Goal: Information Seeking & Learning: Learn about a topic

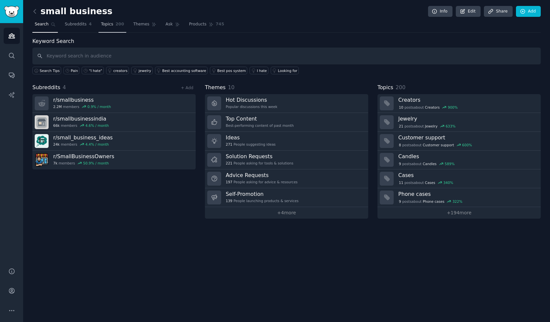
click at [107, 25] on span "Topics" at bounding box center [107, 24] width 12 height 6
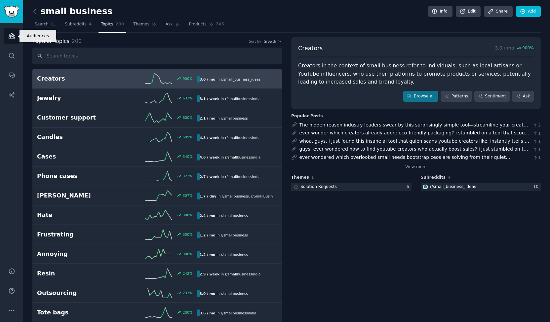
click at [13, 36] on icon "Sidebar" at bounding box center [12, 36] width 6 height 5
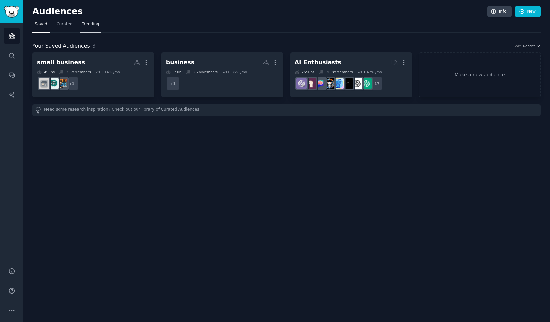
click at [88, 25] on span "Trending" at bounding box center [90, 24] width 17 height 6
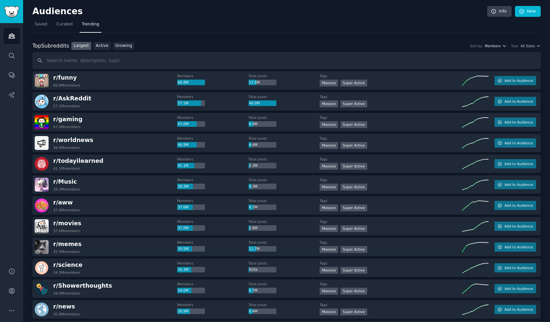
click at [496, 44] on span "Members" at bounding box center [493, 46] width 16 height 5
click at [473, 71] on p "Total posts" at bounding box center [465, 70] width 21 height 6
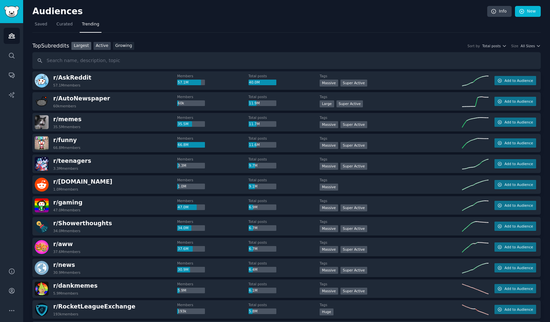
click at [95, 46] on link "Active" at bounding box center [102, 46] width 17 height 8
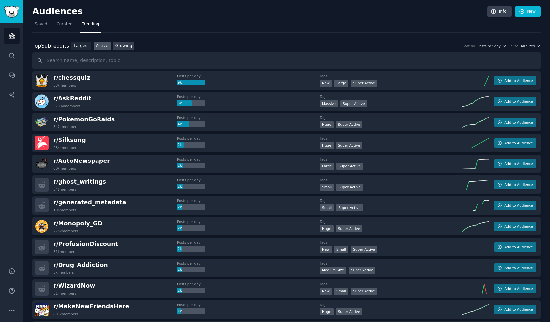
click at [113, 48] on link "Growing" at bounding box center [123, 46] width 21 height 8
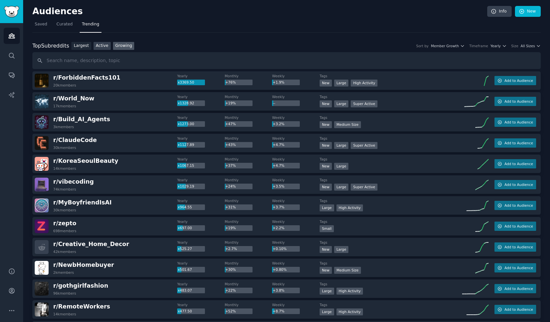
click at [99, 47] on link "Active" at bounding box center [102, 46] width 17 height 8
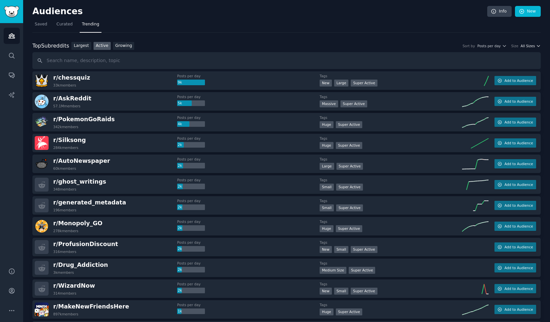
click at [533, 47] on span "All Sizes" at bounding box center [528, 46] width 14 height 5
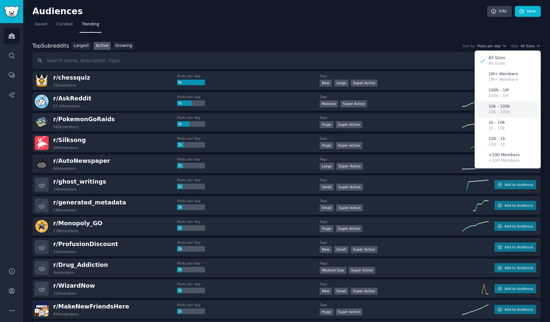
click at [519, 111] on div "10k - 100k 10k - 100k" at bounding box center [507, 109] width 61 height 16
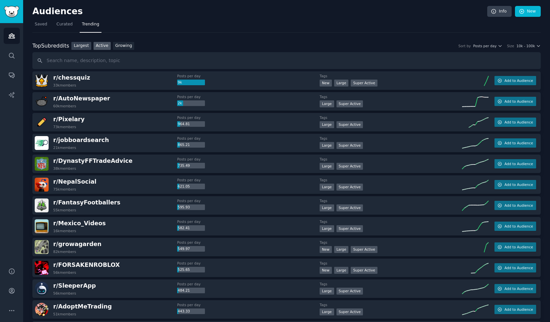
click at [76, 46] on link "Largest" at bounding box center [81, 46] width 20 height 8
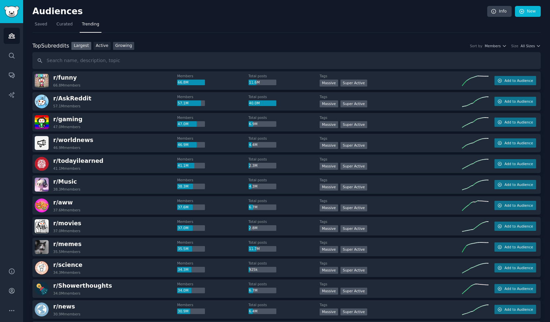
click at [119, 44] on link "Growing" at bounding box center [123, 46] width 21 height 8
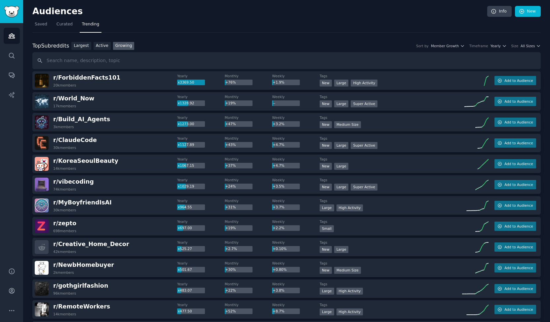
click at [519, 45] on div "Size All Sizes" at bounding box center [525, 46] width 29 height 5
click at [527, 45] on span "All Sizes" at bounding box center [528, 46] width 14 height 5
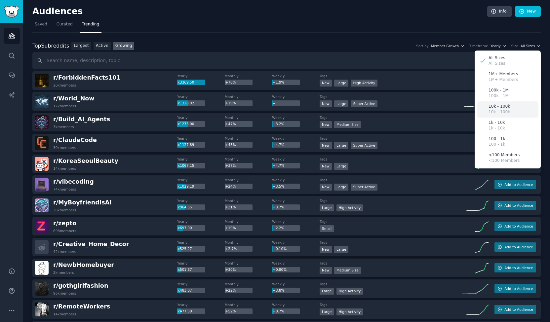
click at [510, 108] on div "10k - 100k 10k - 100k" at bounding box center [507, 109] width 61 height 16
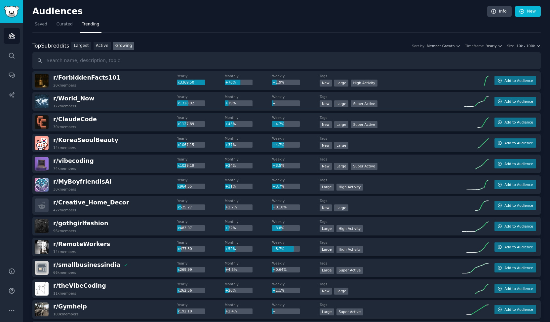
click at [497, 45] on span "Yearly" at bounding box center [491, 46] width 10 height 5
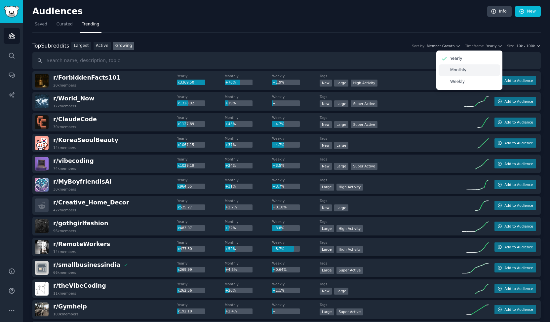
click at [471, 70] on div "Monthly" at bounding box center [469, 70] width 61 height 12
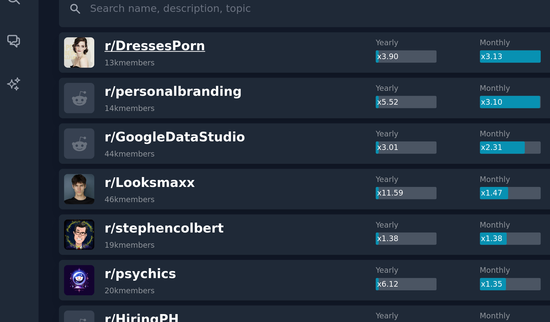
click at [79, 77] on span "r/ DressesPorn" at bounding box center [76, 77] width 46 height 7
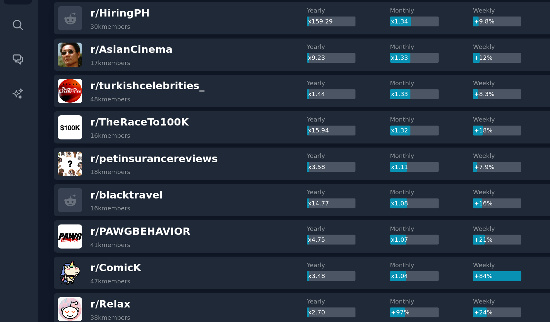
scroll to position [155, 0]
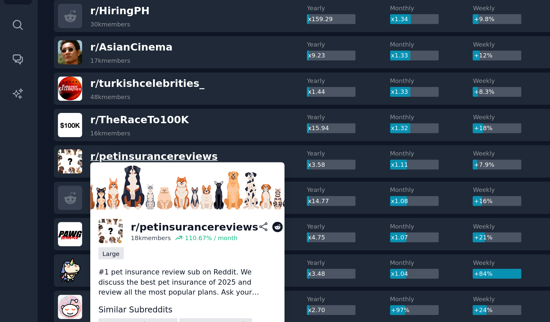
click at [101, 131] on span "r/ petinsurancereviews" at bounding box center [89, 131] width 73 height 7
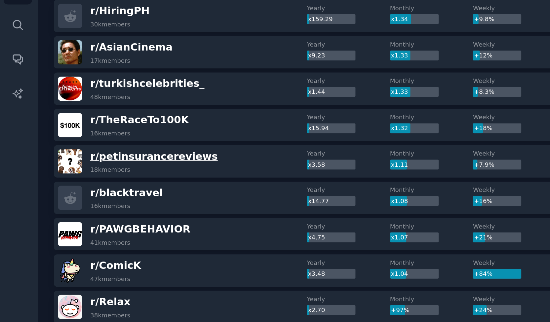
click at [96, 131] on span "r/ petinsurancereviews" at bounding box center [89, 131] width 73 height 7
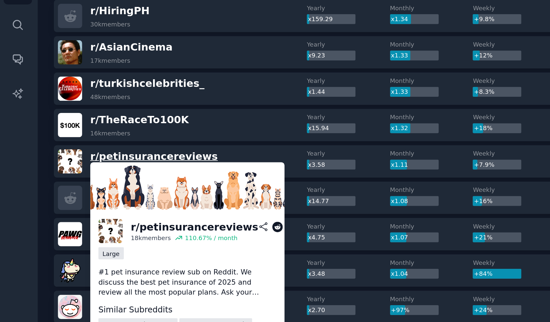
click at [96, 131] on span "r/ petinsurancereviews" at bounding box center [89, 131] width 73 height 7
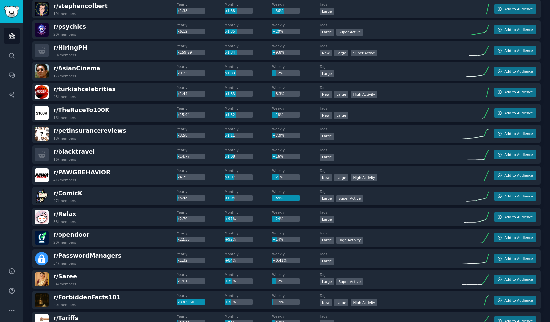
scroll to position [172, 0]
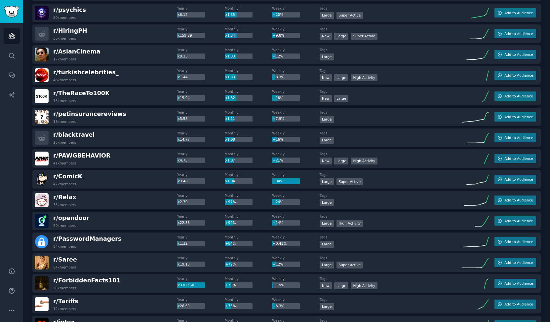
click at [102, 225] on div "r/ opendoor 20k members" at bounding box center [106, 221] width 142 height 14
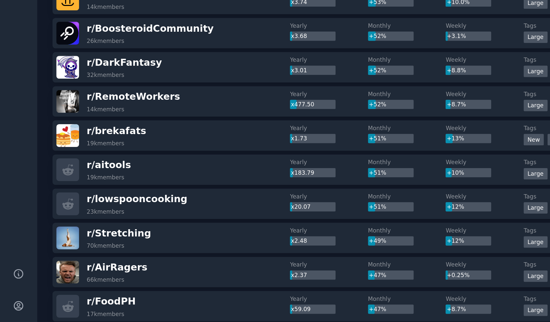
scroll to position [684, 0]
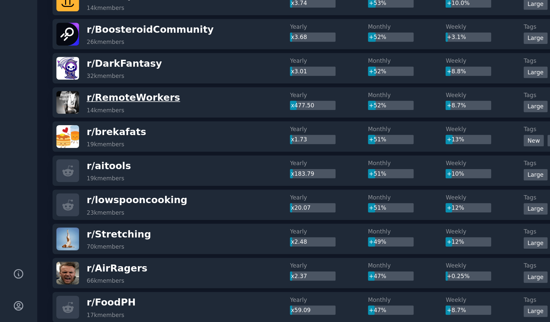
click at [88, 165] on span "r/ RemoteWorkers" at bounding box center [81, 164] width 57 height 7
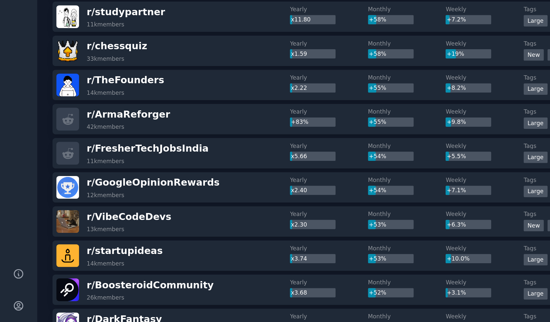
scroll to position [528, 0]
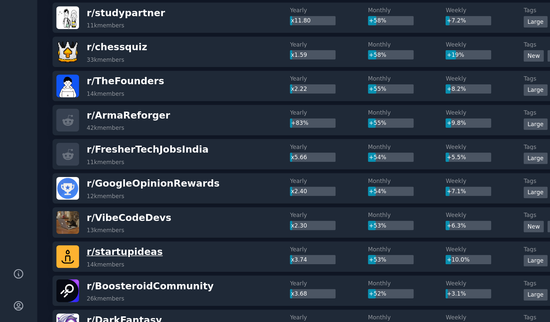
click at [73, 257] on span "r/ startupideas" at bounding box center [76, 258] width 46 height 7
click at [41, 260] on img at bounding box center [42, 261] width 14 height 14
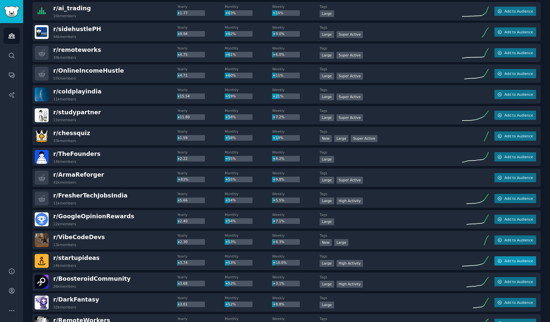
click at [504, 258] on button "Add to Audience" at bounding box center [516, 261] width 42 height 9
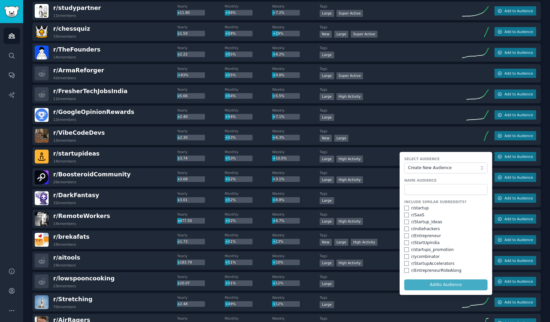
scroll to position [634, 0]
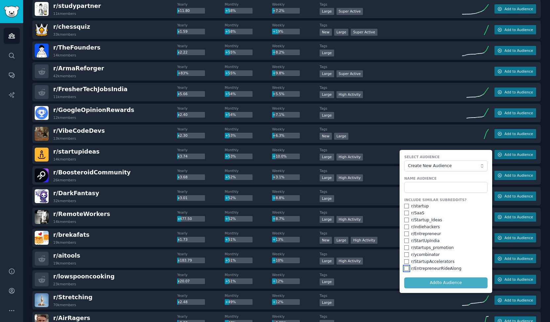
click at [404, 267] on input "checkbox" at bounding box center [406, 268] width 5 height 5
checkbox input "true"
click at [405, 261] on input "checkbox" at bounding box center [406, 262] width 5 height 5
checkbox input "true"
click at [405, 254] on input "checkbox" at bounding box center [406, 255] width 5 height 5
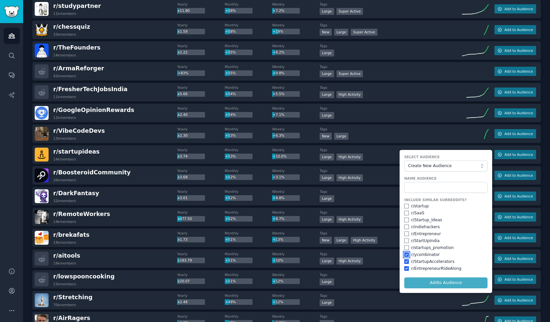
checkbox input "true"
click at [404, 247] on input "checkbox" at bounding box center [406, 248] width 5 height 5
checkbox input "true"
click at [405, 239] on input "checkbox" at bounding box center [406, 241] width 5 height 5
checkbox input "true"
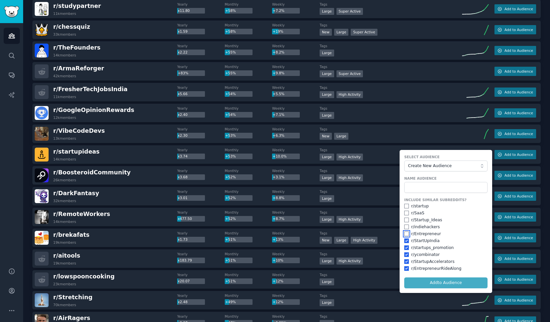
click at [405, 234] on input "checkbox" at bounding box center [406, 234] width 5 height 5
checkbox input "true"
click at [404, 227] on input "checkbox" at bounding box center [406, 227] width 5 height 5
checkbox input "true"
click at [405, 218] on input "checkbox" at bounding box center [406, 220] width 5 height 5
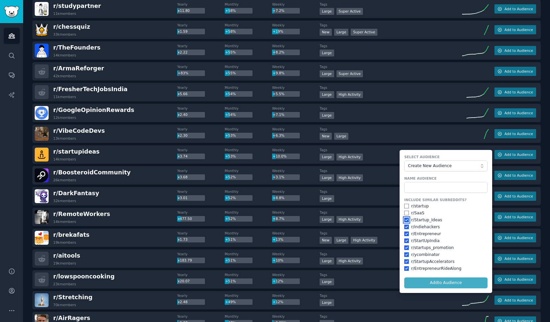
checkbox input "true"
click at [405, 211] on input "checkbox" at bounding box center [406, 213] width 5 height 5
checkbox input "true"
click at [404, 205] on input "checkbox" at bounding box center [406, 206] width 5 height 5
checkbox input "true"
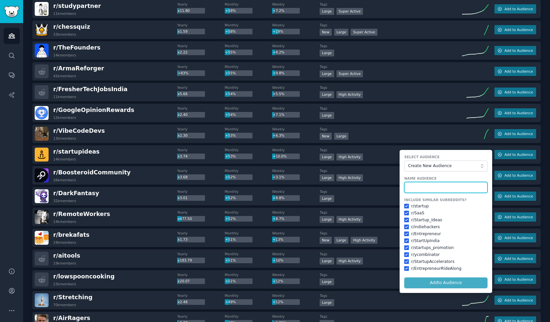
click at [430, 190] on input "text" at bounding box center [445, 187] width 83 height 11
click at [436, 167] on span "Create New Audience" at bounding box center [444, 166] width 72 height 6
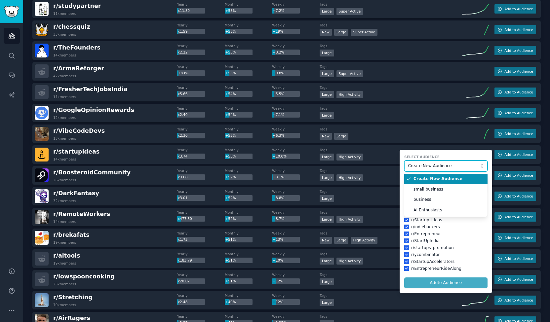
click at [435, 166] on span "Create New Audience" at bounding box center [444, 166] width 72 height 6
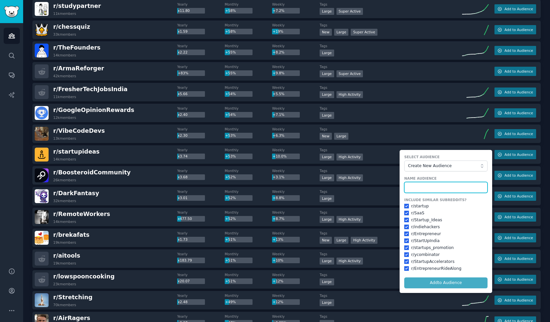
click at [424, 183] on input "text" at bounding box center [445, 187] width 83 height 11
type input "Startups"
click at [404, 278] on button "Add to Audience" at bounding box center [445, 283] width 83 height 11
checkbox input "false"
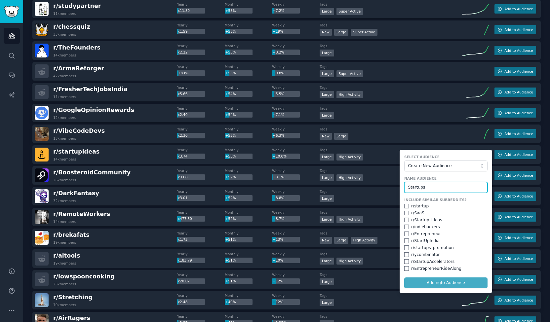
checkbox input "false"
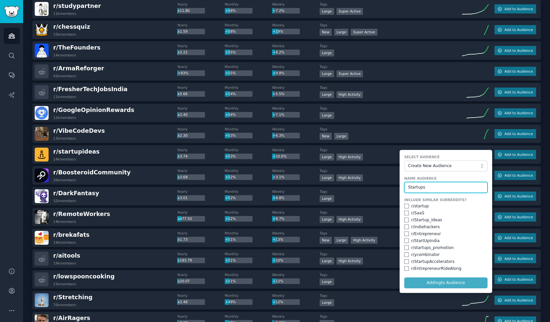
checkbox input "false"
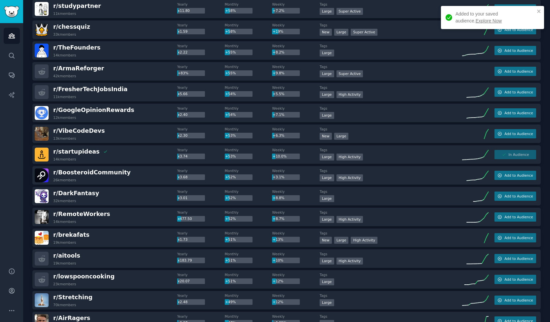
click at [476, 22] on link "Explore Now" at bounding box center [489, 20] width 26 height 5
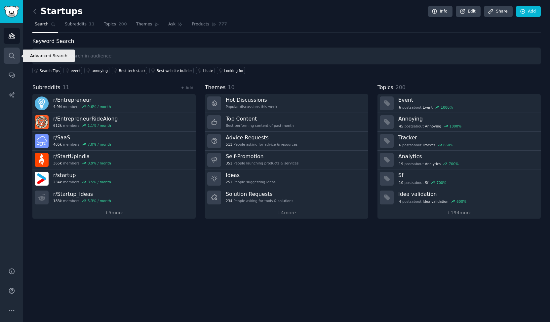
click at [12, 52] on icon "Sidebar" at bounding box center [11, 55] width 7 height 7
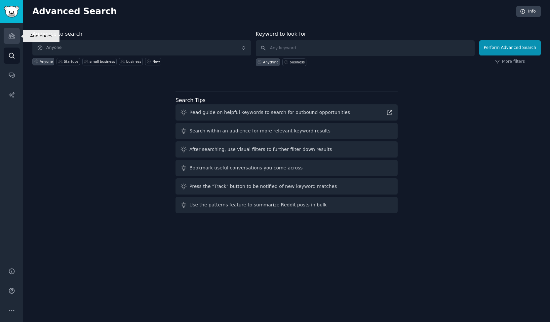
click at [16, 34] on link "Audiences" at bounding box center [12, 36] width 16 height 16
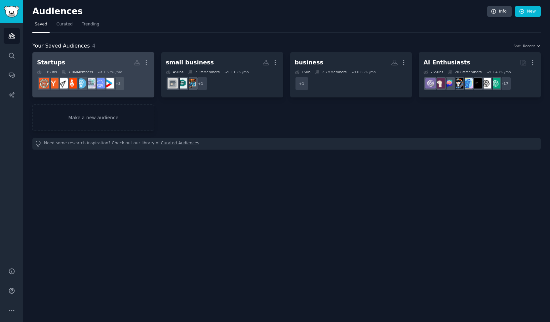
click at [95, 70] on div "11 Sub s 7.0M Members 1.57 % /mo" at bounding box center [93, 72] width 113 height 5
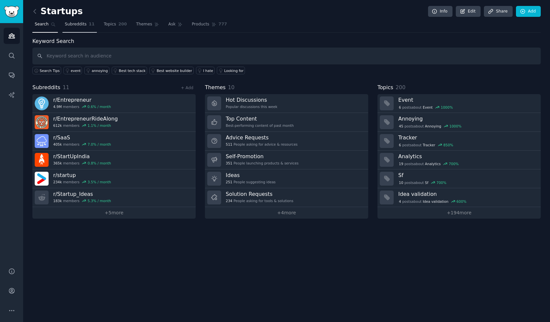
click at [74, 25] on span "Subreddits" at bounding box center [76, 24] width 22 height 6
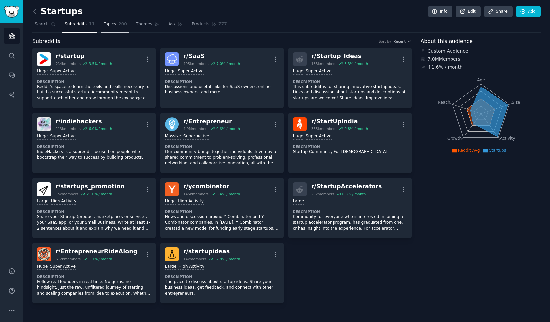
click at [104, 22] on span "Topics" at bounding box center [110, 24] width 12 height 6
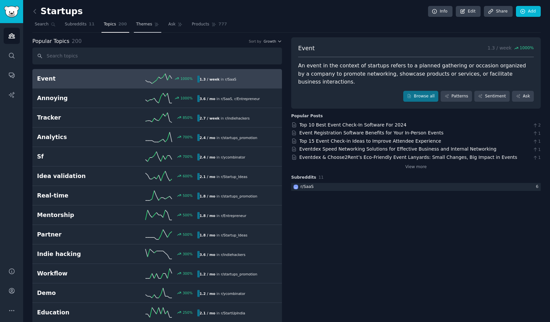
click at [136, 23] on span "Themes" at bounding box center [144, 24] width 16 height 6
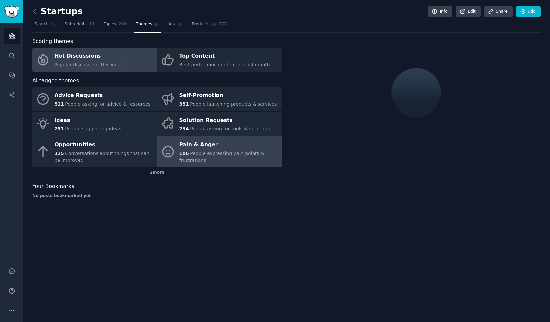
click at [233, 150] on div "106 People expressing pain points & frustrations" at bounding box center [229, 157] width 99 height 14
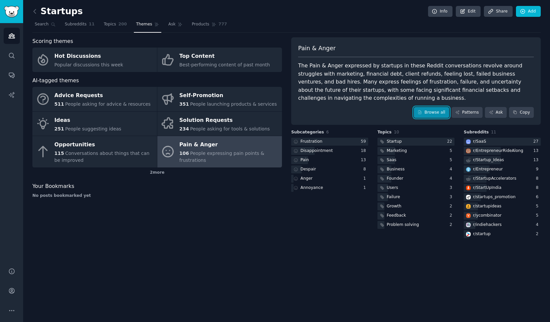
click at [441, 110] on link "Browse all" at bounding box center [431, 112] width 35 height 11
